Goal: Contribute content: Contribute content

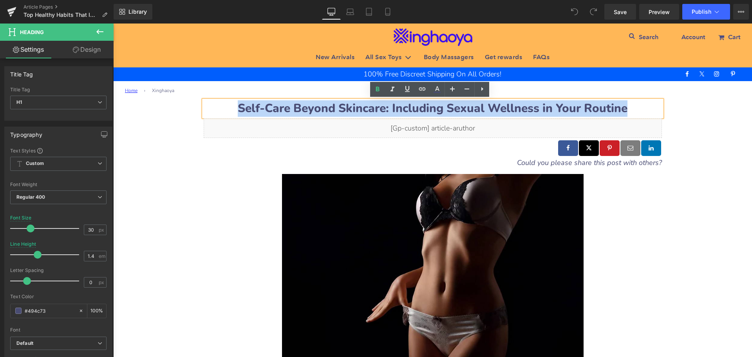
click at [624, 103] on b "Self-Care Beyond Skincare: Including Sexual Wellness in Your Routine" at bounding box center [433, 108] width 390 height 16
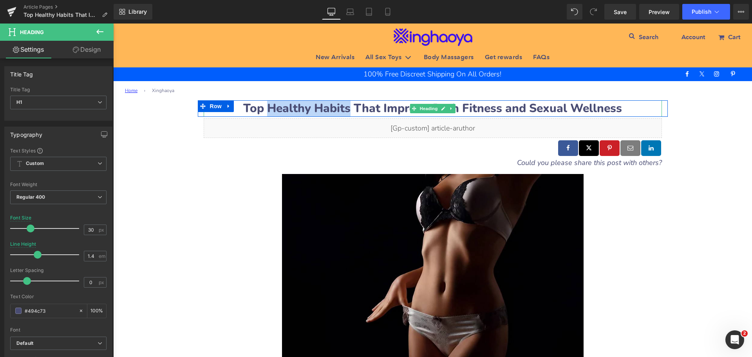
drag, startPoint x: 273, startPoint y: 105, endPoint x: 345, endPoint y: 108, distance: 72.5
click at [345, 108] on b "Top Healthy Habits That Improve Both Fitness and Sexual Wellness" at bounding box center [432, 108] width 379 height 16
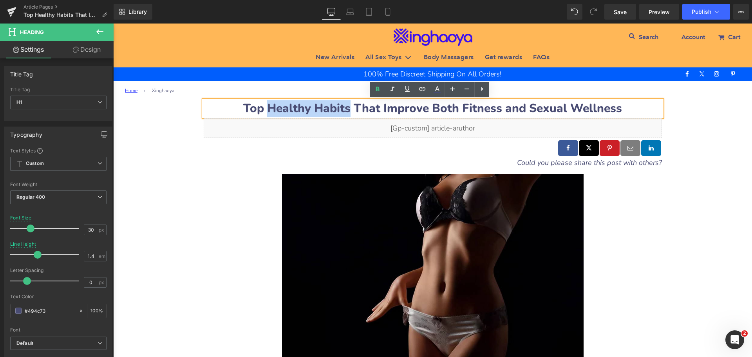
copy b "Healthy Habits"
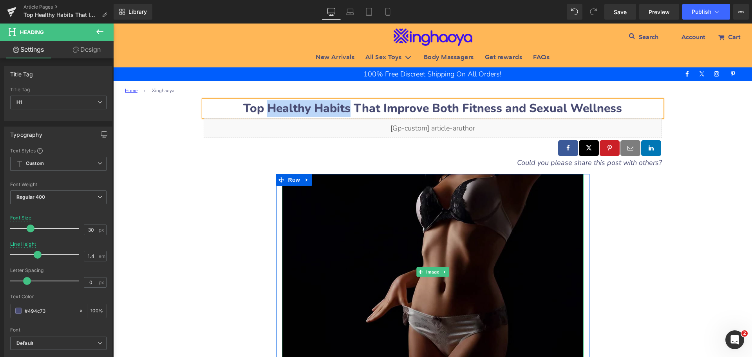
click at [375, 269] on img at bounding box center [432, 272] width 301 height 196
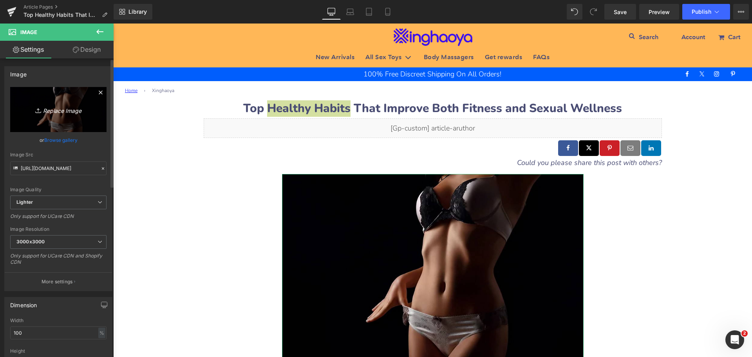
click at [56, 108] on icon "Replace Image" at bounding box center [58, 110] width 63 height 10
type input "C:\fakepath\healthy-life.jpeg"
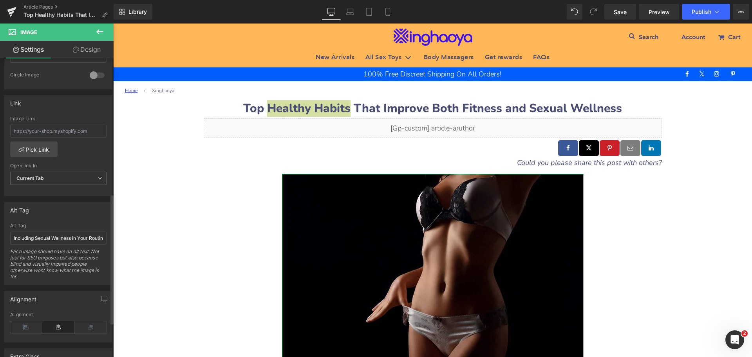
scroll to position [352, 0]
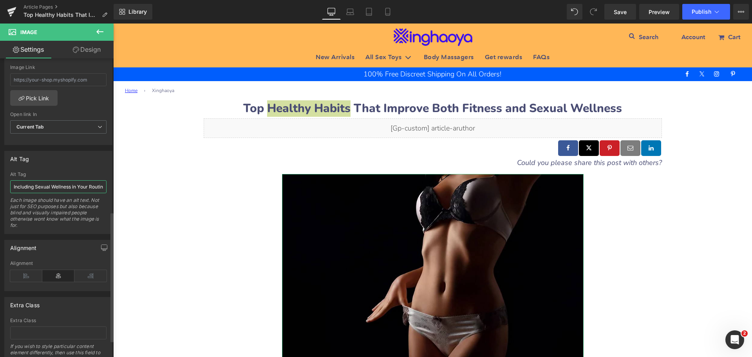
click at [65, 189] on input "Including Sexual Wellness in Your Routine" at bounding box center [58, 186] width 96 height 13
drag, startPoint x: 13, startPoint y: 186, endPoint x: 105, endPoint y: 187, distance: 92.0
click at [105, 187] on div "Including Sexual Wellness in Your Routine Alt Tag Including Sexual Wellness in …" at bounding box center [58, 202] width 107 height 62
type input "[URL][DOMAIN_NAME]"
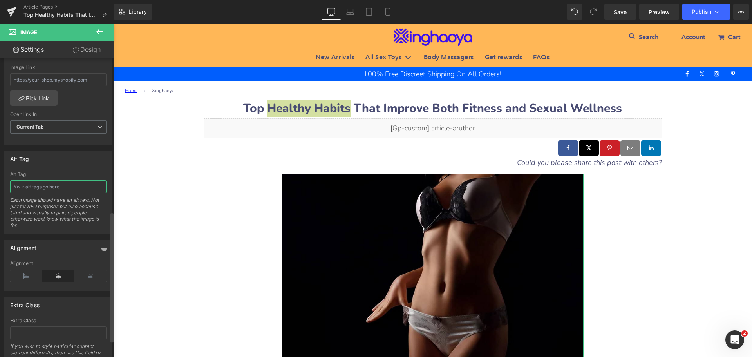
scroll to position [358, 0]
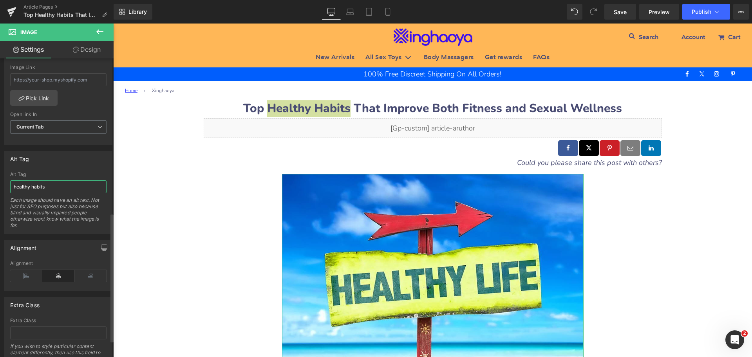
click at [14, 187] on input "healthy habits" at bounding box center [58, 186] width 96 height 13
type input "top healthy habits"
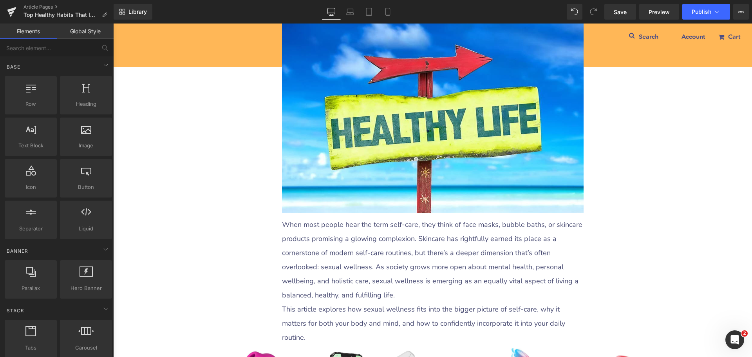
scroll to position [235, 0]
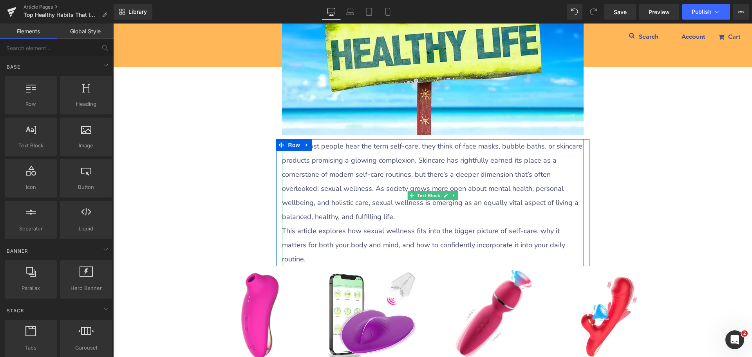
click at [345, 188] on p "When most people hear the term self-care, they think of face masks, bubble bath…" at bounding box center [432, 181] width 301 height 85
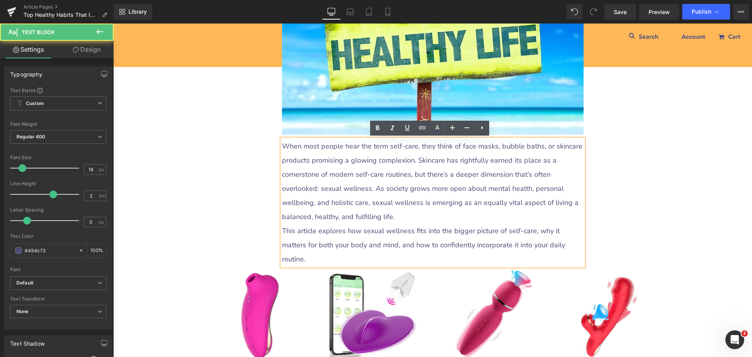
click at [282, 146] on p "When most people hear the term self-care, they think of face masks, bubble bath…" at bounding box center [432, 181] width 301 height 85
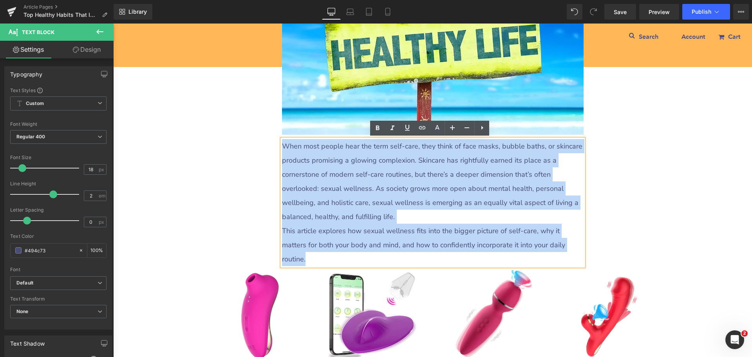
drag, startPoint x: 281, startPoint y: 143, endPoint x: 555, endPoint y: 245, distance: 292.2
click at [555, 245] on div "When most people hear the term self-care, they think of face masks, bubble bath…" at bounding box center [432, 202] width 301 height 127
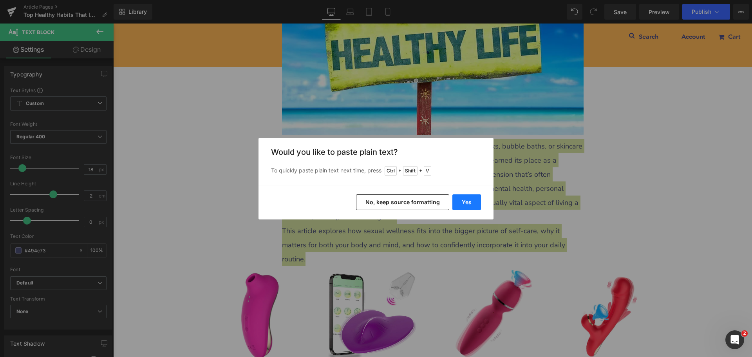
click at [462, 207] on button "Yes" at bounding box center [466, 202] width 29 height 16
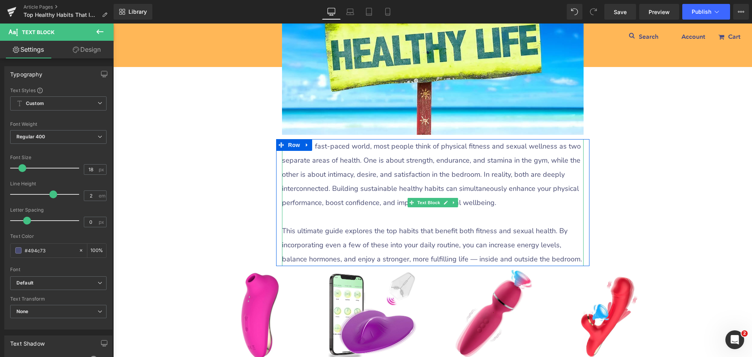
click at [340, 220] on p at bounding box center [432, 216] width 301 height 14
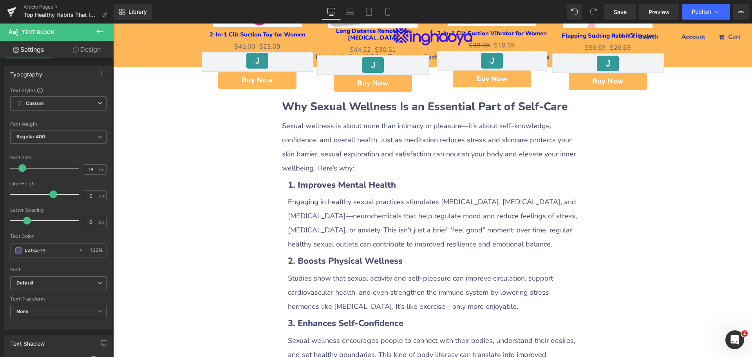
scroll to position [509, 0]
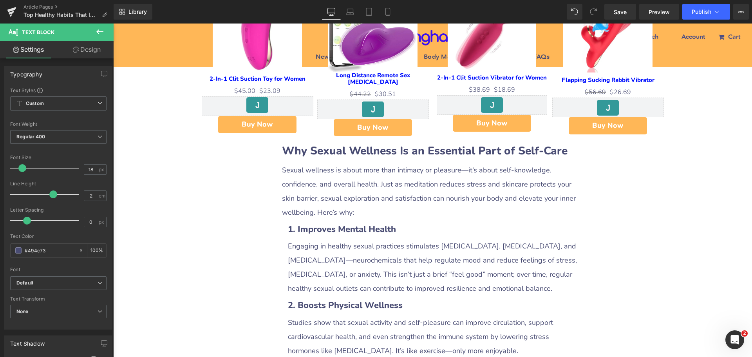
click at [328, 146] on b "Why Sexual Wellness Is an Essential Part of Self-Care" at bounding box center [424, 150] width 285 height 15
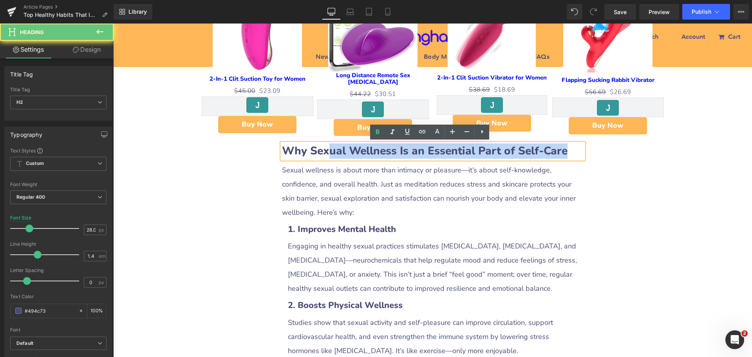
drag, startPoint x: 325, startPoint y: 150, endPoint x: 596, endPoint y: 153, distance: 270.9
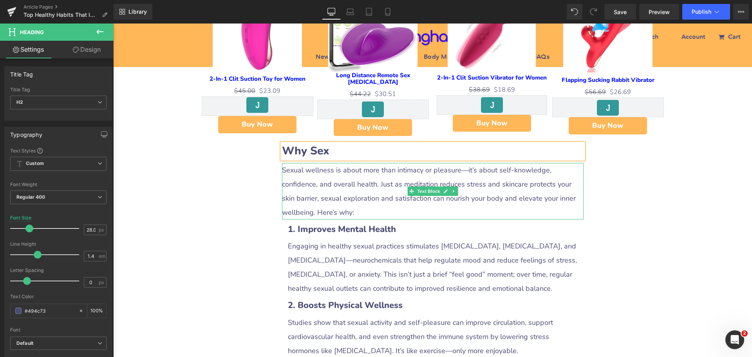
click at [361, 181] on p "Sexual wellness is about more than intimacy or pleasure—it’s about self-knowled…" at bounding box center [432, 191] width 301 height 56
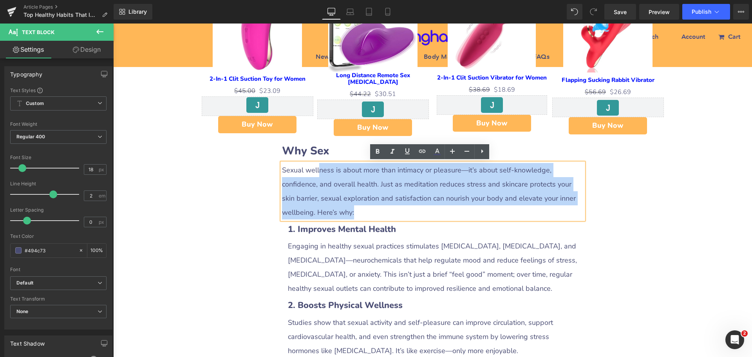
drag, startPoint x: 316, startPoint y: 168, endPoint x: 465, endPoint y: 213, distance: 155.8
click at [459, 208] on p "Sexual wellness is about more than intimacy or pleasure—it’s about self-knowled…" at bounding box center [432, 191] width 301 height 56
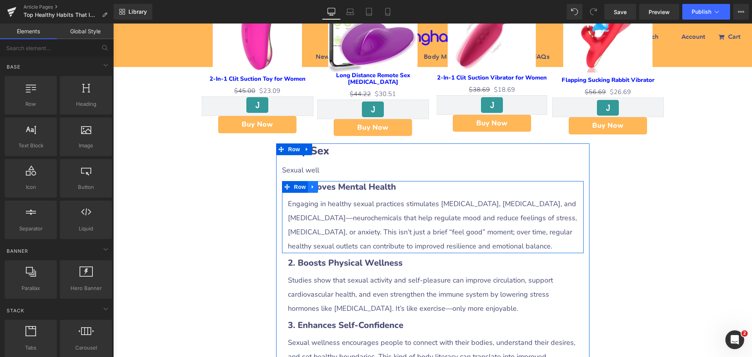
click at [310, 188] on icon at bounding box center [312, 187] width 5 height 6
click at [330, 187] on icon at bounding box center [332, 186] width 5 height 5
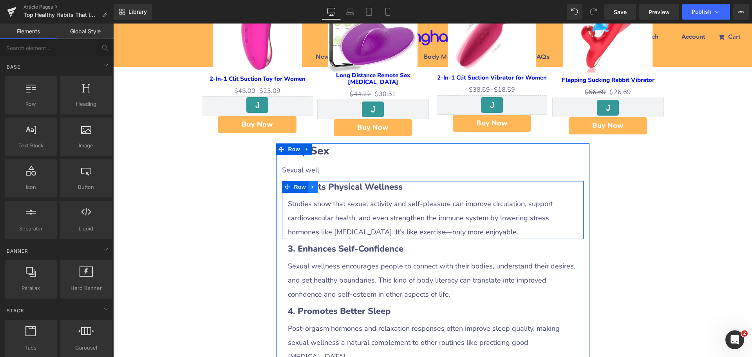
click at [310, 189] on icon at bounding box center [312, 187] width 5 height 6
click at [330, 186] on icon at bounding box center [332, 186] width 5 height 5
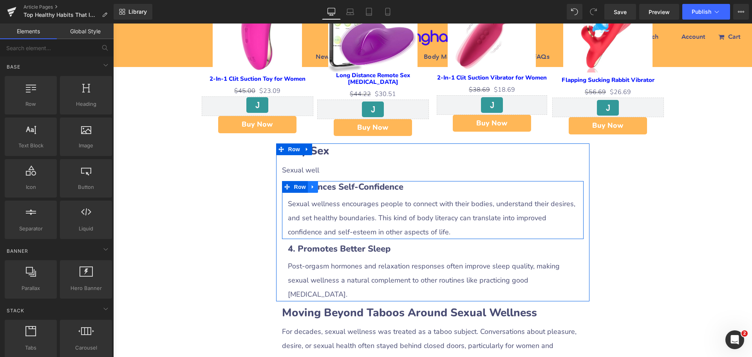
click at [312, 186] on icon at bounding box center [313, 187] width 2 height 4
click at [330, 186] on icon at bounding box center [332, 186] width 5 height 5
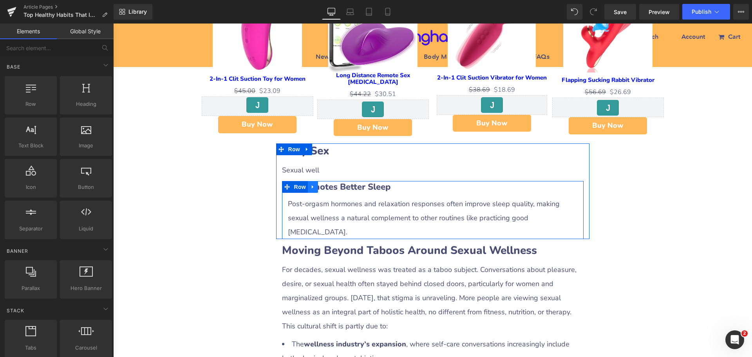
click at [312, 187] on icon at bounding box center [313, 187] width 2 height 4
click at [332, 189] on link at bounding box center [333, 187] width 10 height 12
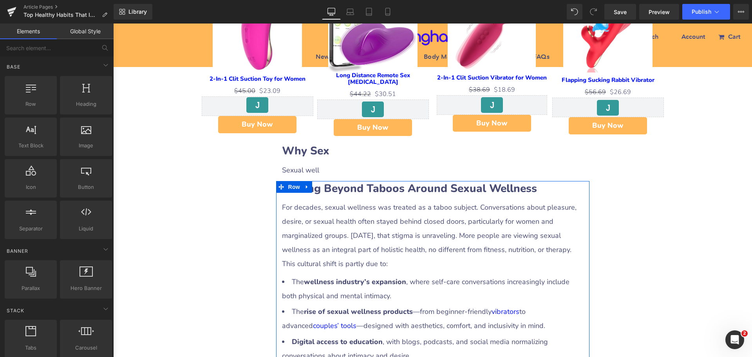
drag, startPoint x: 303, startPoint y: 188, endPoint x: 317, endPoint y: 188, distance: 14.5
click at [304, 188] on icon at bounding box center [306, 187] width 5 height 6
click at [325, 188] on icon at bounding box center [327, 186] width 5 height 5
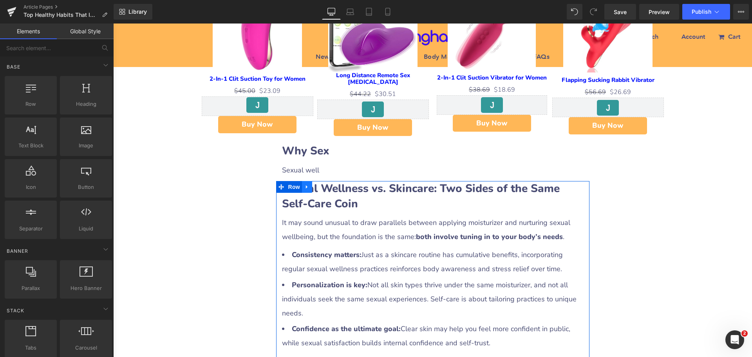
click at [304, 187] on icon at bounding box center [306, 187] width 5 height 6
click at [325, 188] on icon at bounding box center [327, 186] width 5 height 5
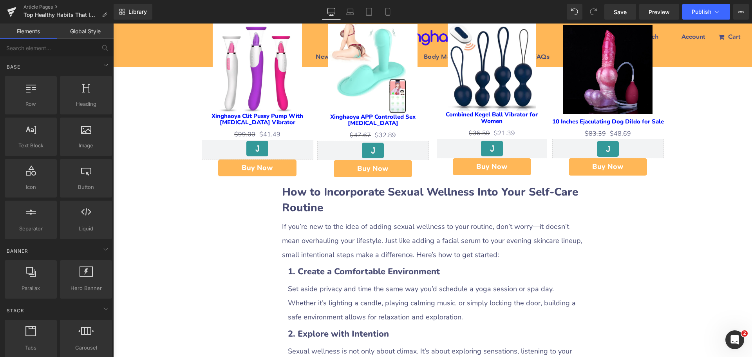
scroll to position [705, 0]
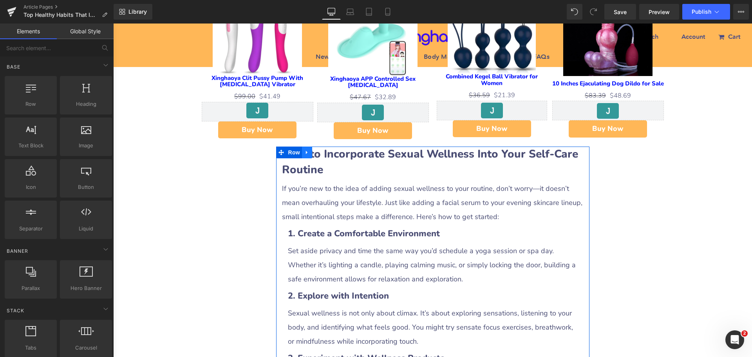
click at [305, 153] on icon at bounding box center [306, 153] width 5 height 6
click at [325, 152] on icon at bounding box center [327, 152] width 5 height 5
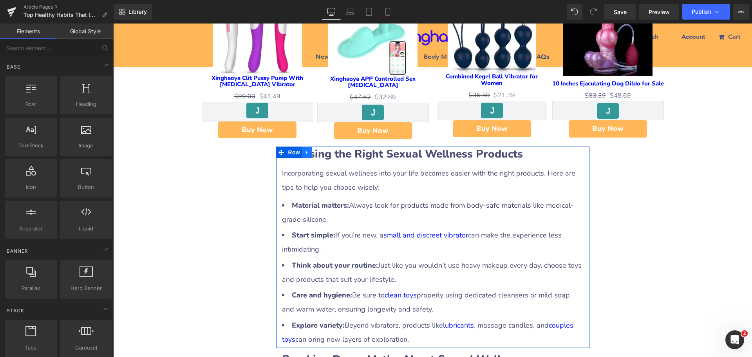
click at [305, 153] on icon at bounding box center [306, 153] width 5 height 6
click at [325, 153] on icon at bounding box center [327, 152] width 5 height 5
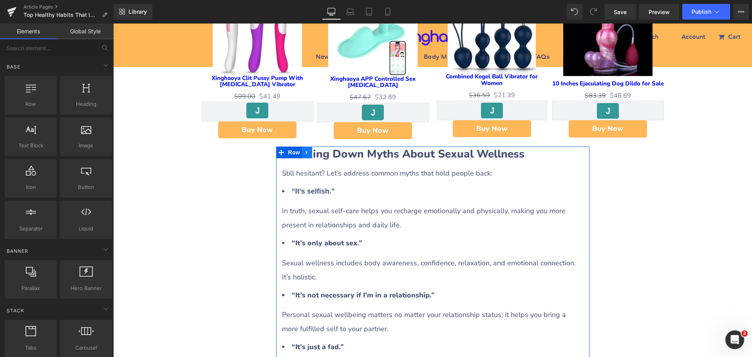
click at [305, 156] on link at bounding box center [307, 152] width 10 height 12
click at [325, 154] on icon at bounding box center [327, 152] width 5 height 5
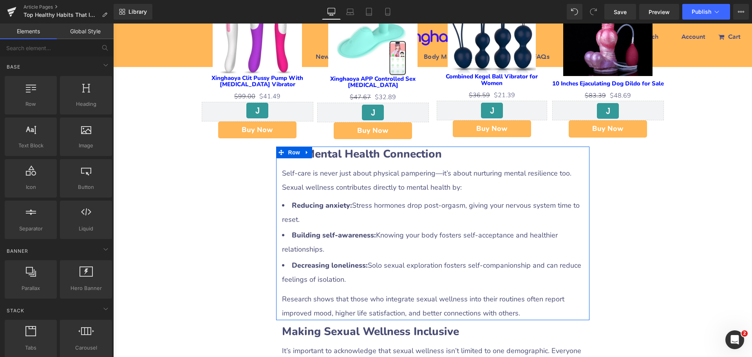
click at [305, 154] on icon at bounding box center [306, 153] width 5 height 6
click at [325, 153] on icon at bounding box center [327, 152] width 5 height 5
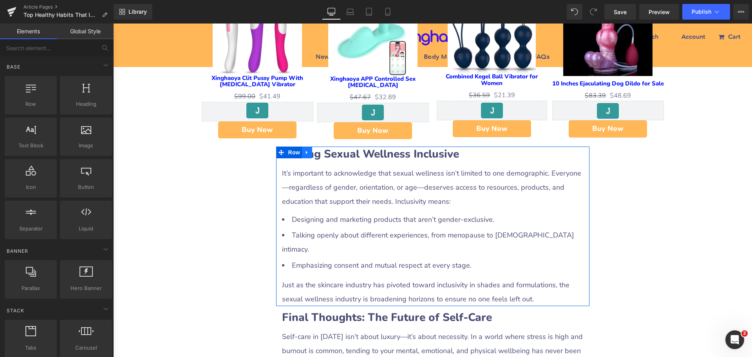
click at [306, 153] on icon at bounding box center [307, 153] width 2 height 4
click at [325, 153] on icon at bounding box center [327, 152] width 5 height 5
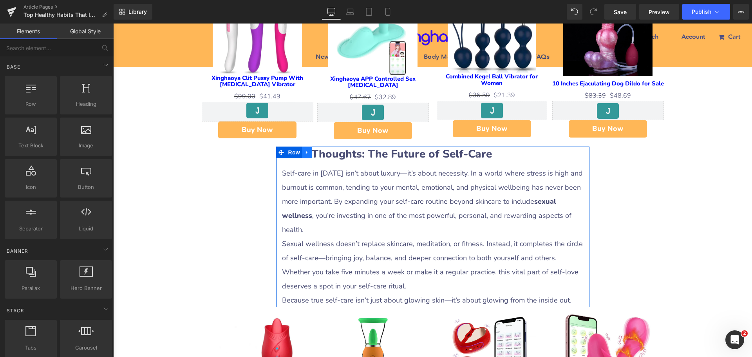
click at [306, 153] on icon at bounding box center [306, 153] width 5 height 6
click at [322, 154] on link at bounding box center [327, 152] width 10 height 12
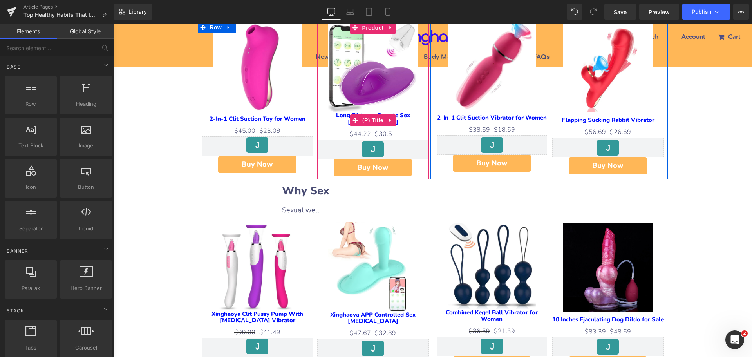
scroll to position [470, 0]
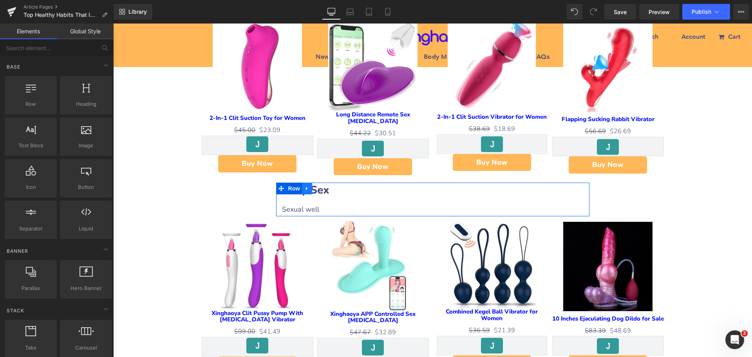
click at [304, 190] on icon at bounding box center [306, 189] width 5 height 6
click at [314, 187] on icon at bounding box center [316, 188] width 5 height 5
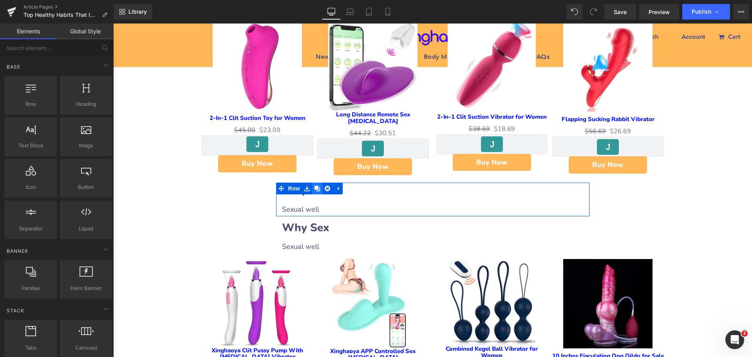
click at [314, 187] on icon at bounding box center [316, 188] width 5 height 5
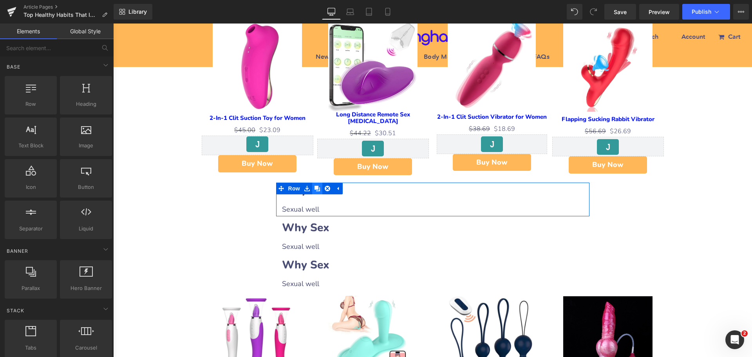
click at [314, 187] on icon at bounding box center [316, 188] width 5 height 5
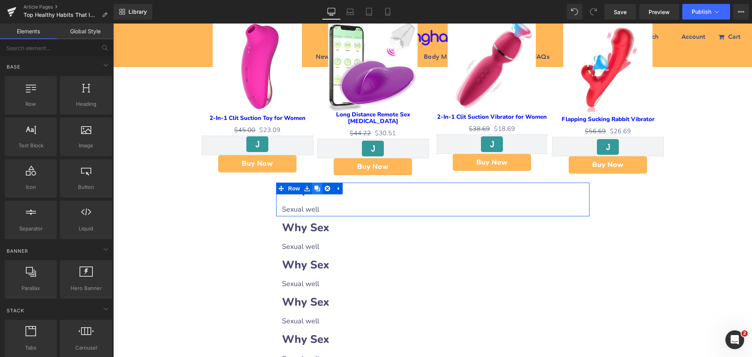
click at [314, 187] on icon at bounding box center [316, 188] width 5 height 5
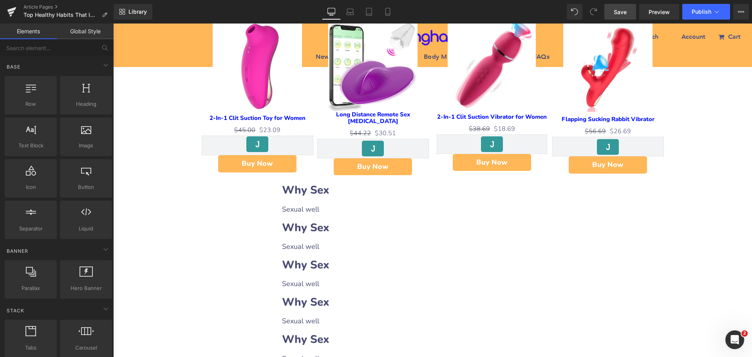
click at [617, 13] on span "Save" at bounding box center [620, 12] width 13 height 8
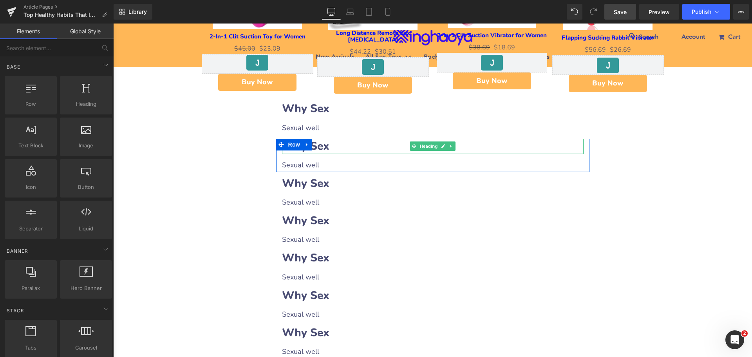
scroll to position [548, 0]
